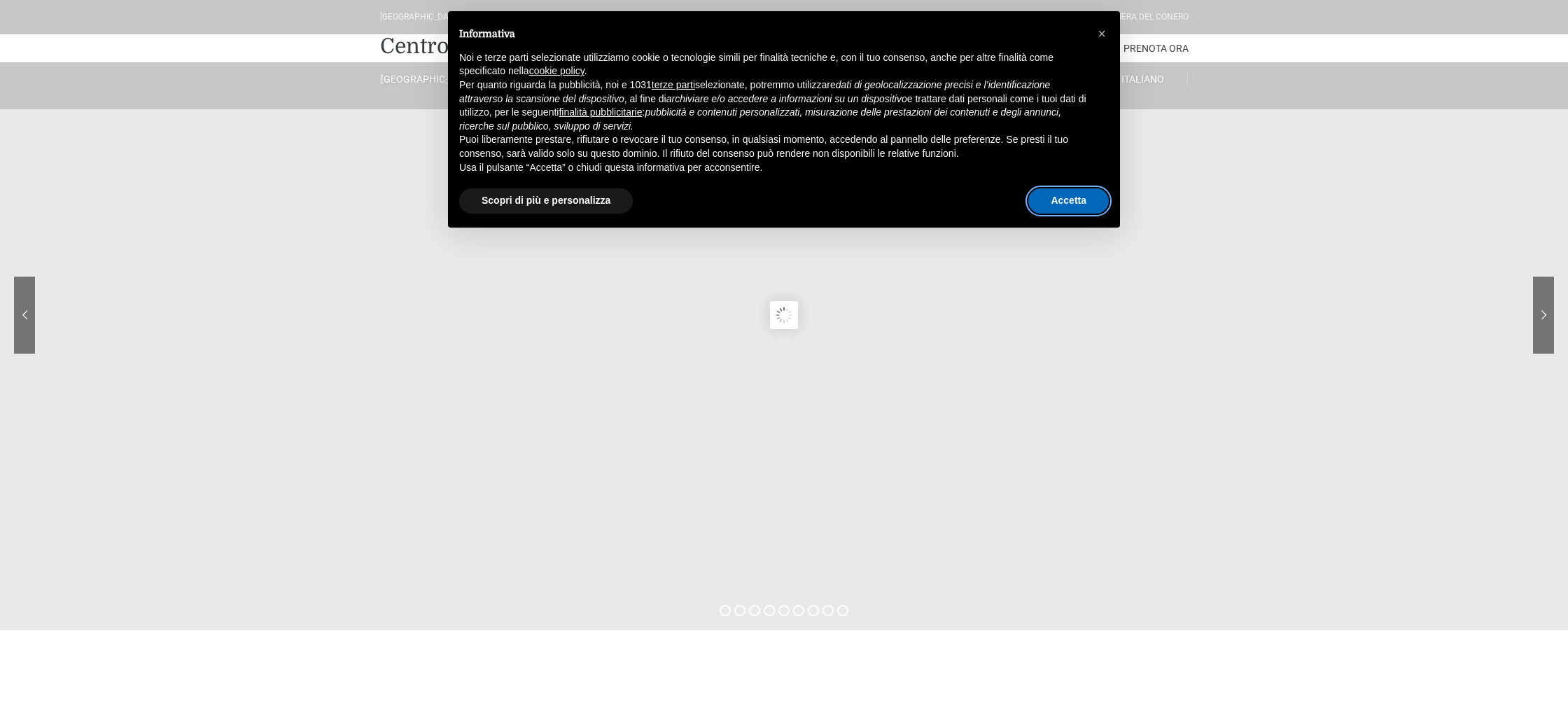
click at [1064, 202] on button "Accetta" at bounding box center [1069, 201] width 81 height 25
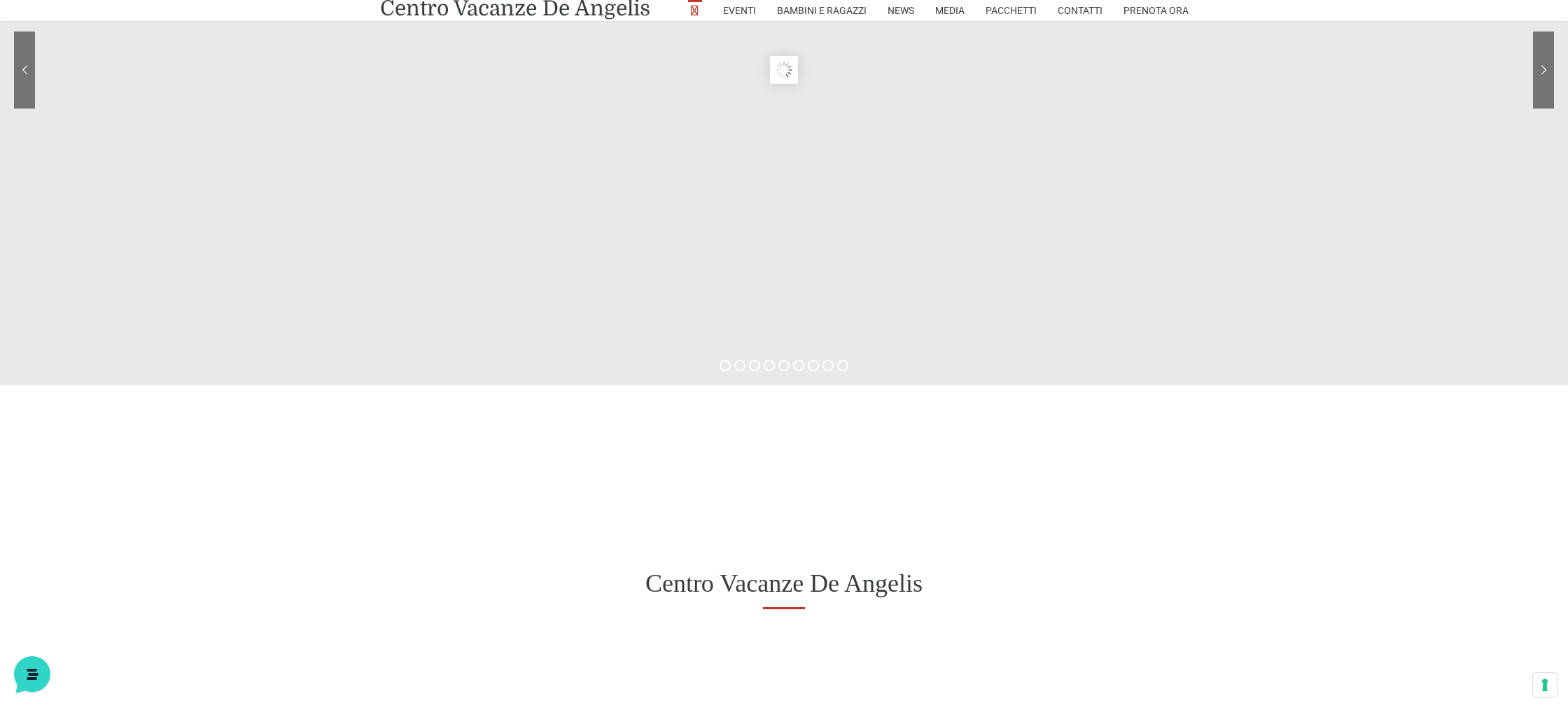
scroll to position [243, 0]
click at [589, 390] on div at bounding box center [784, 459] width 1568 height 144
click at [507, 320] on sr7-content at bounding box center [784, 71] width 1568 height 630
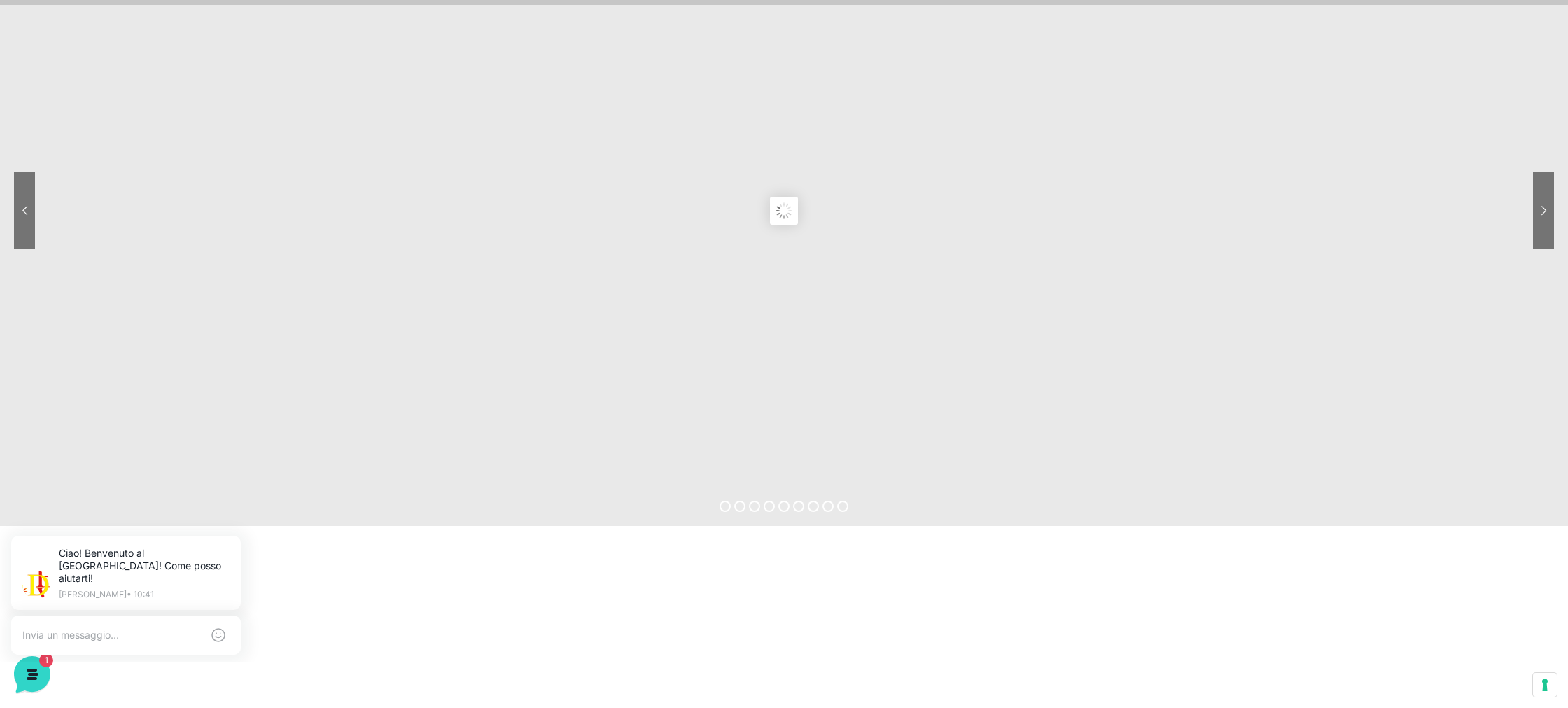
scroll to position [0, 0]
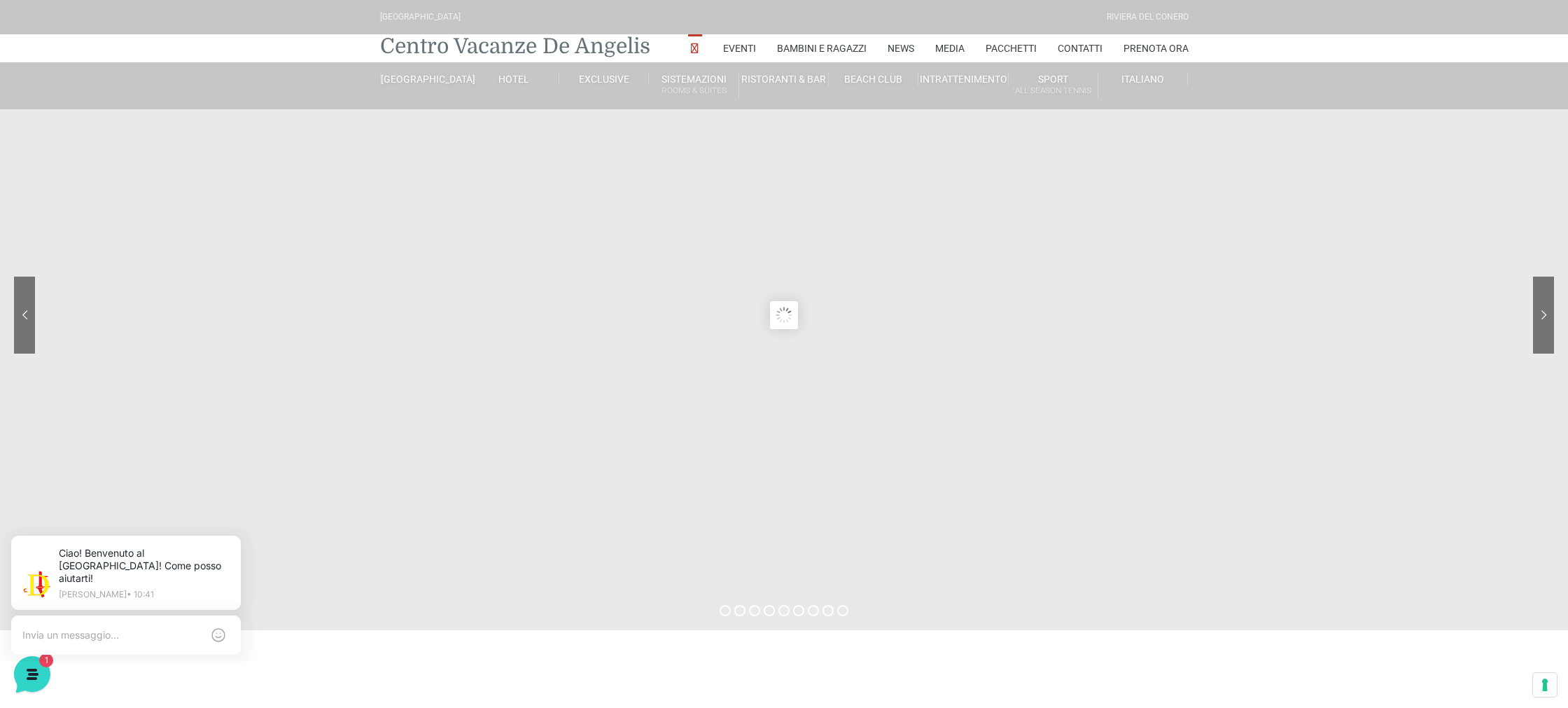
click at [512, 43] on link "Centro Vacanze De Angelis" at bounding box center [515, 46] width 271 height 28
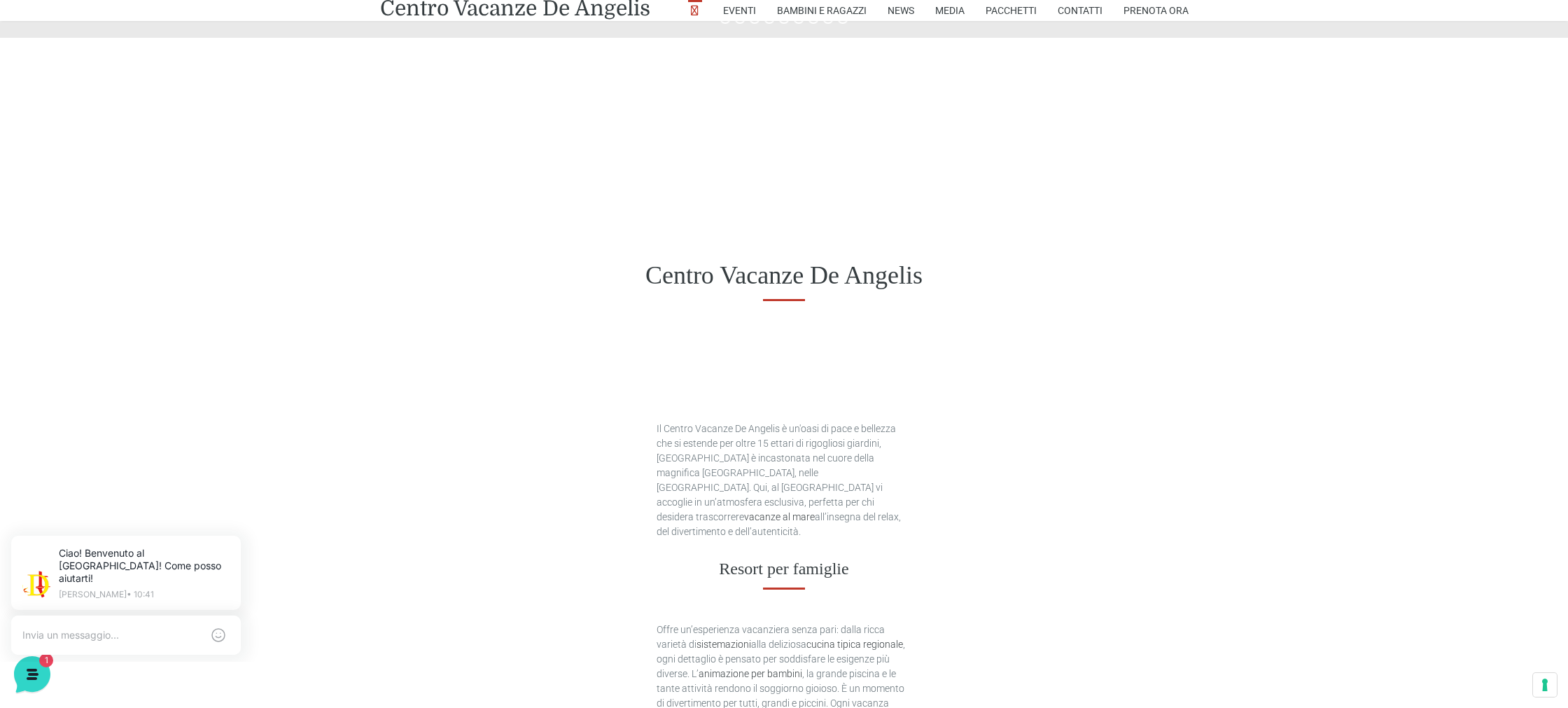
scroll to position [593, 0]
